Goal: Information Seeking & Learning: Learn about a topic

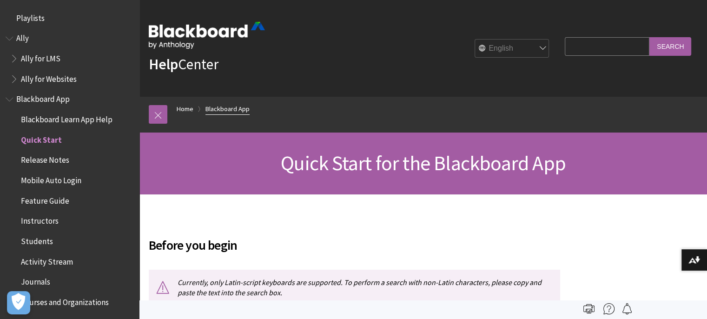
click at [233, 107] on link "Blackboard App" at bounding box center [227, 109] width 44 height 12
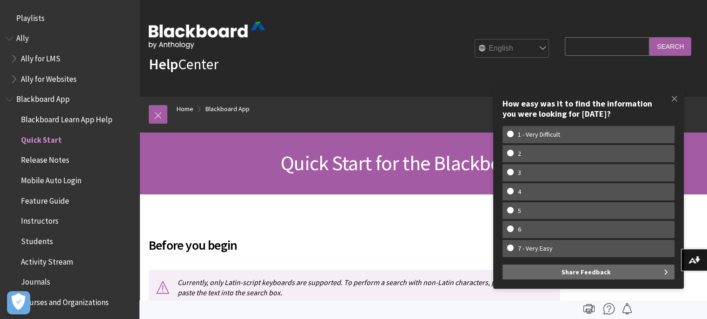
click at [49, 97] on span "Blackboard App" at bounding box center [42, 98] width 53 height 13
